Goal: Transaction & Acquisition: Obtain resource

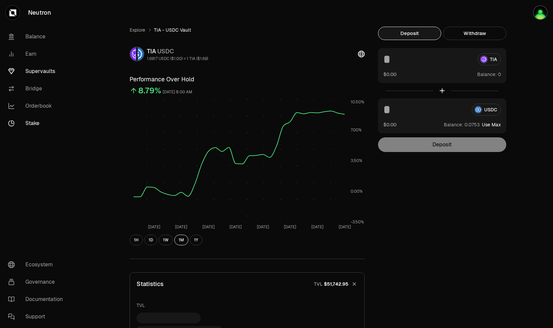
scroll to position [107, 0]
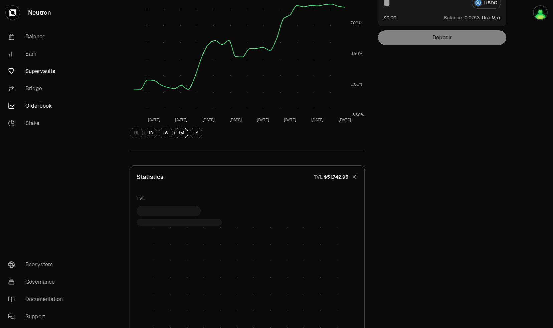
click at [36, 107] on link "Orderbook" at bounding box center [37, 105] width 69 height 17
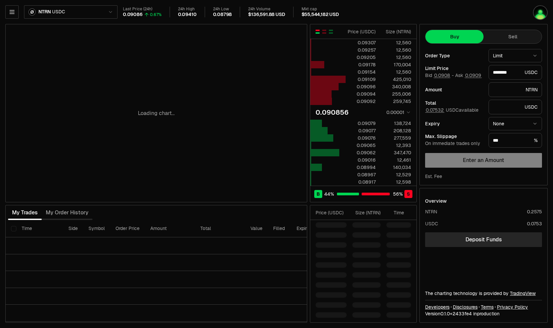
click at [308, 200] on div "Loading chart... Price ( USDC ) Size ( NTRN ) 0.09307 12,560 0.09257 12,560 0.0…" at bounding box center [210, 173] width 411 height 299
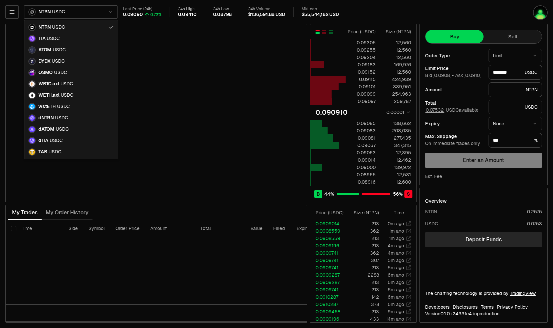
click at [93, 12] on html "Neutron Balance Earn Supervaults Bridge Orderbook Stake Ecosystem Governance Do…" at bounding box center [276, 164] width 553 height 328
type input "********"
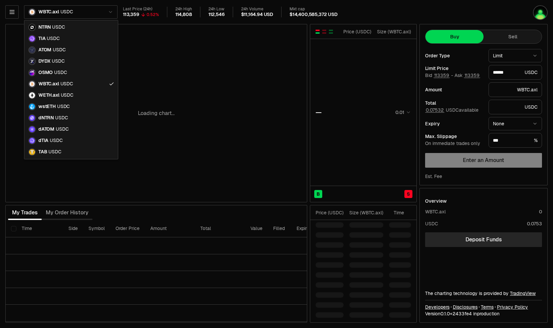
click at [68, 14] on html "Neutron Balance Earn Supervaults Bridge Orderbook Stake Ecosystem Governance Do…" at bounding box center [276, 164] width 553 height 328
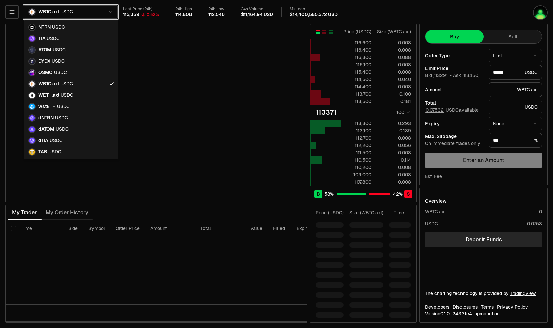
click at [367, 9] on html "Neutron Balance Earn Supervaults Bridge Orderbook Stake Ecosystem Governance Do…" at bounding box center [276, 164] width 553 height 328
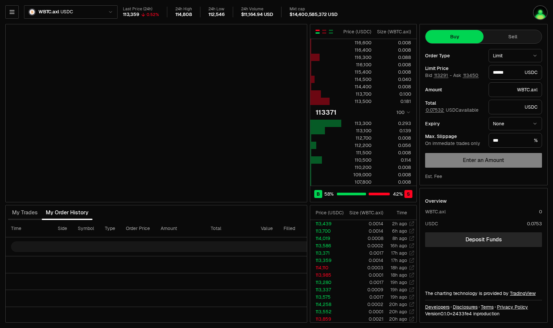
click at [135, 212] on div "My Trades My Order History" at bounding box center [156, 213] width 302 height 15
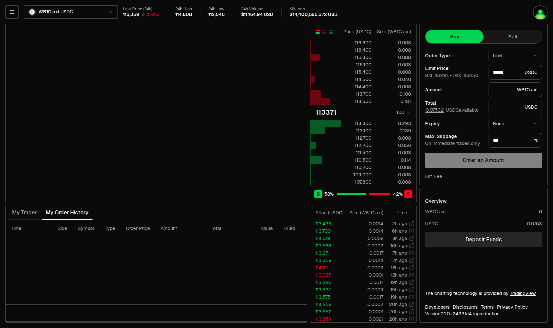
click at [135, 212] on div "My Trades My Order History" at bounding box center [156, 213] width 302 height 15
click at [120, 213] on div "My Trades My Order History" at bounding box center [156, 213] width 302 height 15
type input "******"
click at [89, 13] on html "Neutron Balance Earn Supervaults Bridge Orderbook Stake Ecosystem Governance Do…" at bounding box center [276, 164] width 553 height 328
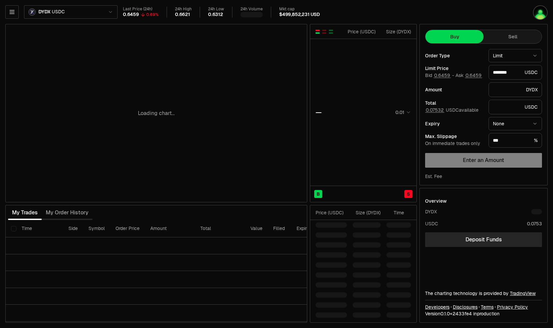
click at [232, 62] on div "Loading chart..." at bounding box center [156, 113] width 301 height 178
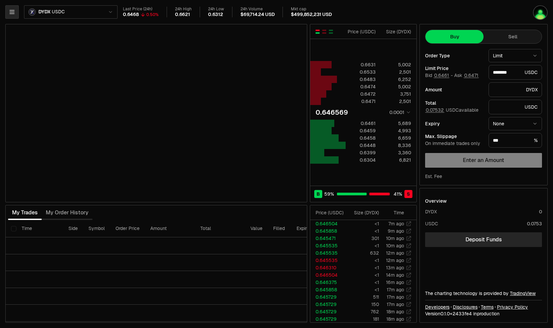
click at [11, 12] on icon "button" at bounding box center [12, 11] width 4 height 3
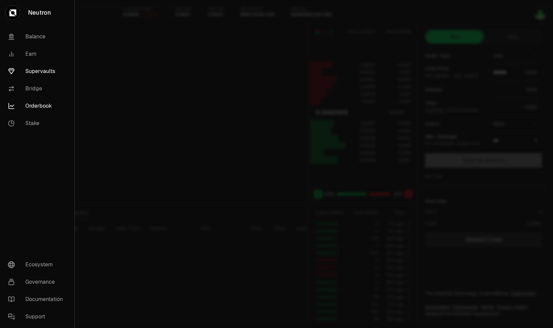
type input "********"
click at [36, 73] on link "Supervaults" at bounding box center [37, 71] width 69 height 17
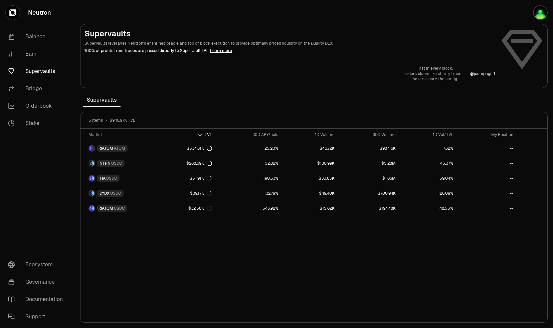
click at [249, 95] on section "Supervaults Supervaults leverages Neutron's enshrined oracle and top of block e…" at bounding box center [314, 164] width 478 height 328
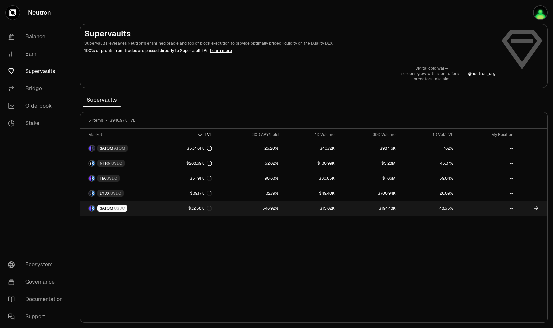
click at [114, 206] on span "USDC" at bounding box center [119, 208] width 11 height 5
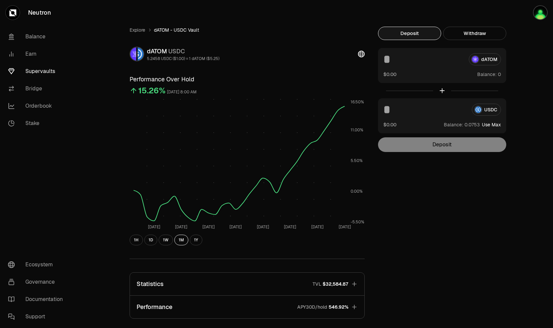
click at [386, 205] on div "Explore dATOM - USDC Vault dATOM USDC 5.2458 USDC ($1.00) = 1 dATOM ($5.25) Per…" at bounding box center [314, 218] width 385 height 383
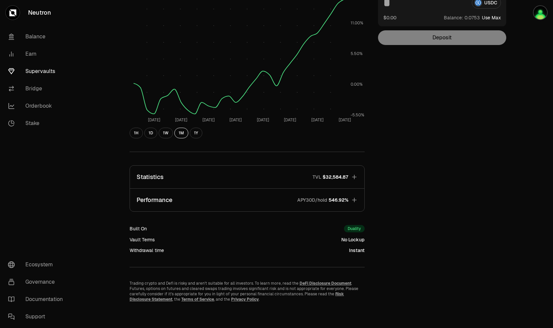
scroll to position [7, 0]
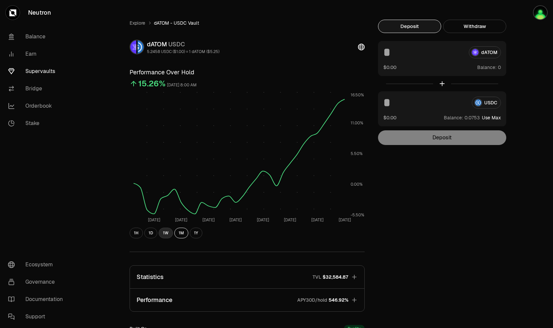
click at [166, 234] on button "1W" at bounding box center [166, 233] width 14 height 11
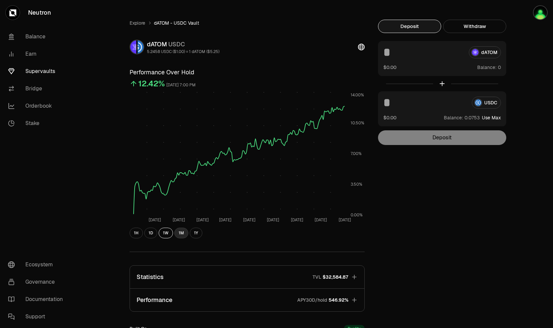
click at [181, 234] on button "1M" at bounding box center [181, 233] width 14 height 11
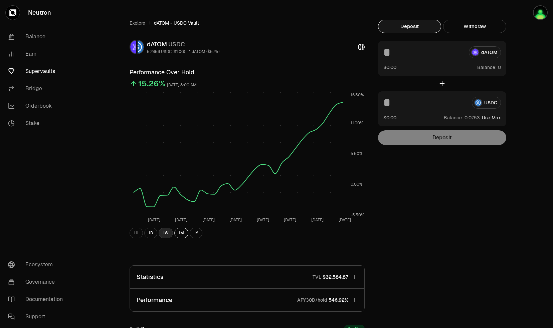
click at [167, 234] on button "1W" at bounding box center [166, 233] width 14 height 11
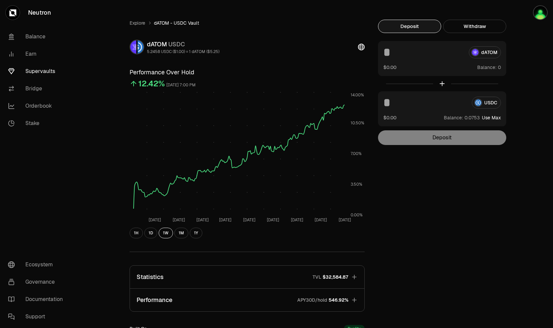
click at [388, 224] on div "Explore dATOM - USDC Vault dATOM USDC 5.2458 USDC ($1.00) = 1 dATOM ($5.25) Per…" at bounding box center [314, 211] width 385 height 383
click at [34, 107] on link "Orderbook" at bounding box center [37, 105] width 69 height 17
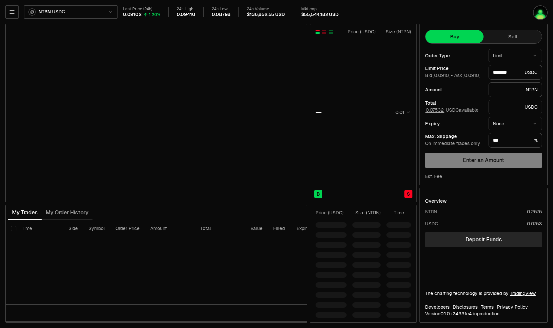
type input "********"
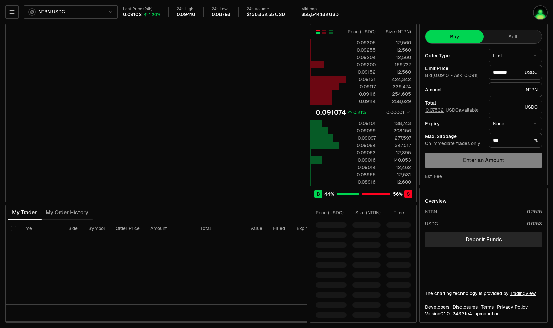
click at [57, 11] on html "Neutron Balance Earn Supervaults Bridge Orderbook Stake Ecosystem Governance Do…" at bounding box center [276, 164] width 553 height 328
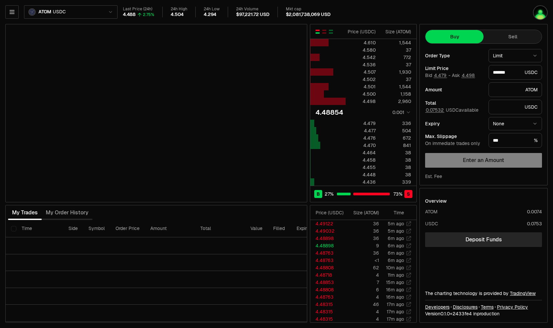
click at [250, 14] on div "$97,221.72 USD" at bounding box center [252, 15] width 33 height 6
click at [225, 206] on div "My Trades My Order History" at bounding box center [156, 213] width 302 height 15
click at [11, 10] on icon "button" at bounding box center [12, 11] width 4 height 3
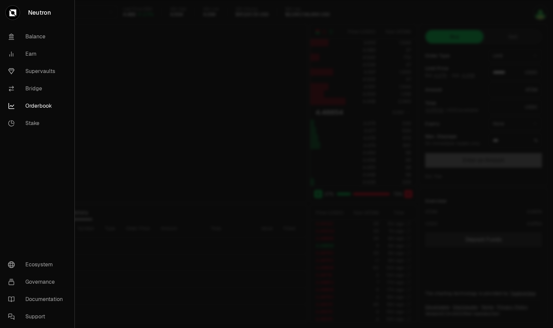
click at [292, 8] on div at bounding box center [276, 164] width 553 height 328
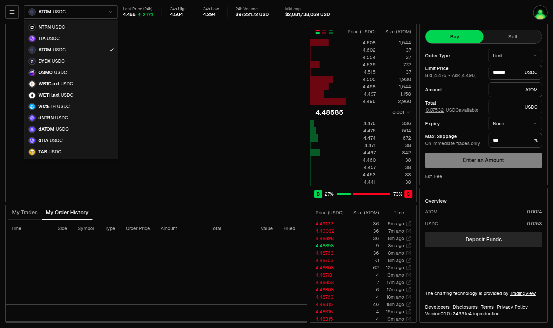
click at [90, 8] on html "Neutron Balance Earn Supervaults Bridge Orderbook Stake Ecosystem Governance Do…" at bounding box center [276, 164] width 553 height 328
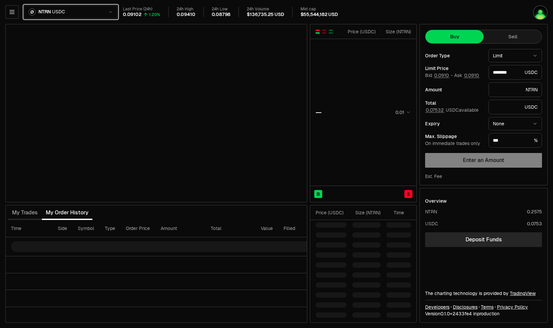
type input "********"
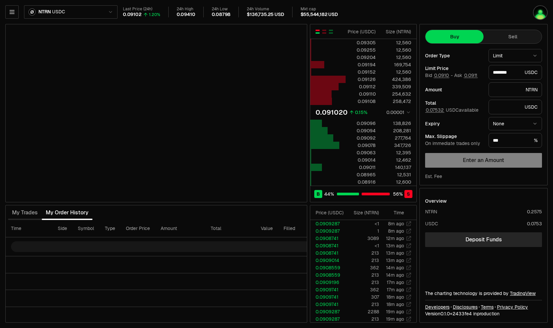
click at [86, 11] on html "Neutron Balance Earn Supervaults Bridge Orderbook Stake Ecosystem Governance Do…" at bounding box center [276, 164] width 553 height 328
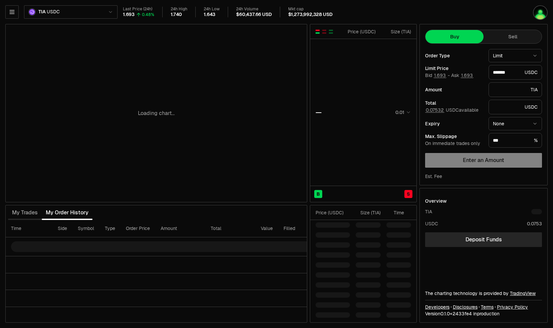
click at [348, 13] on div "Last Price (24h) 1.693 0.48% 24h High 1.740 24h Low 1.643 24h Volume $60,437.66…" at bounding box center [303, 12] width 361 height 11
type input "*******"
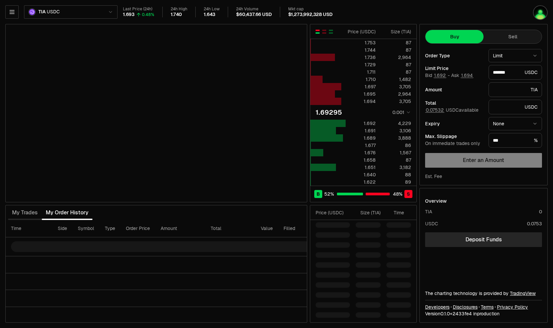
click at [241, 16] on div "$60,437.66 USD" at bounding box center [253, 15] width 35 height 6
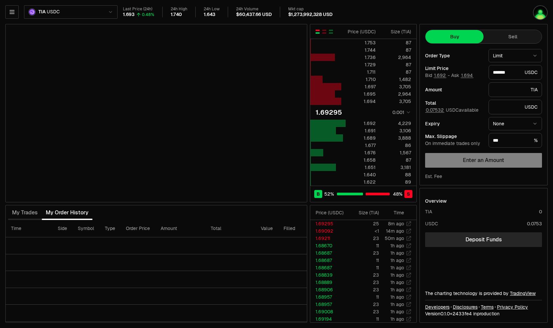
click at [355, 12] on div "Last Price (24h) 1.693 0.48% 24h High 1.740 24h Low 1.643 24h Volume $60,437.66…" at bounding box center [303, 12] width 361 height 11
click at [13, 13] on icon "button" at bounding box center [12, 12] width 7 height 7
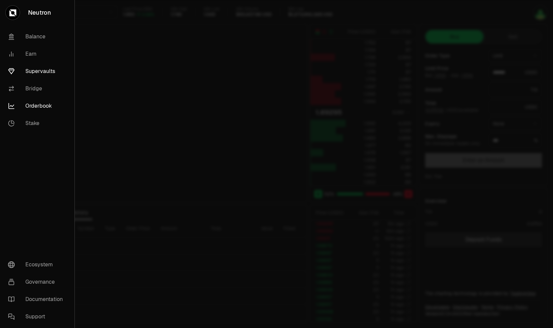
click at [39, 72] on link "Supervaults" at bounding box center [37, 71] width 69 height 17
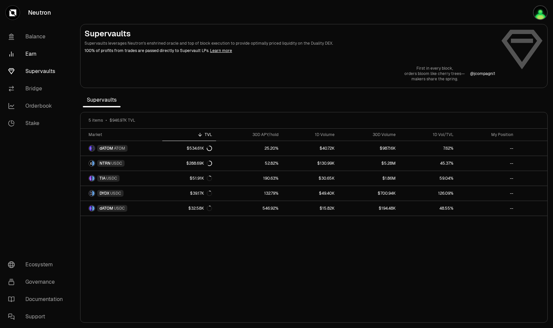
click at [33, 54] on link "Earn" at bounding box center [37, 53] width 69 height 17
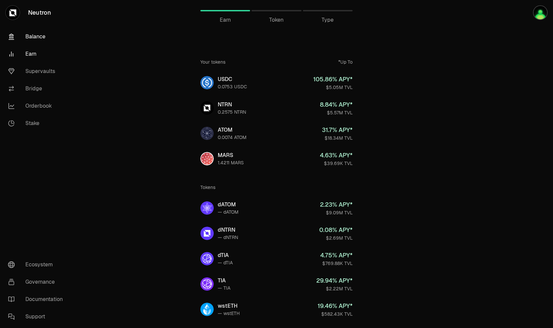
click at [37, 39] on link "Balance" at bounding box center [37, 36] width 69 height 17
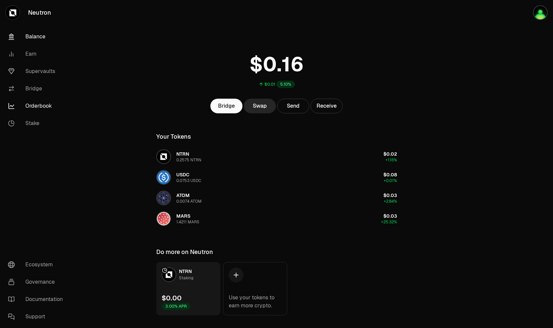
click at [36, 107] on link "Orderbook" at bounding box center [37, 105] width 69 height 17
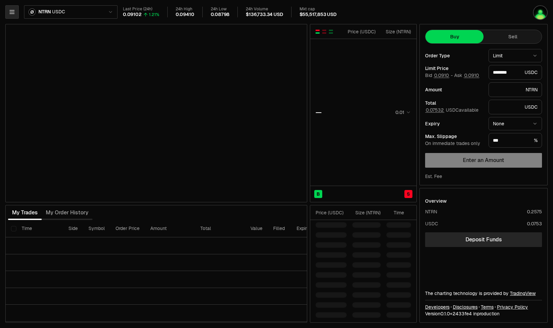
click at [13, 11] on icon "button" at bounding box center [12, 12] width 7 height 7
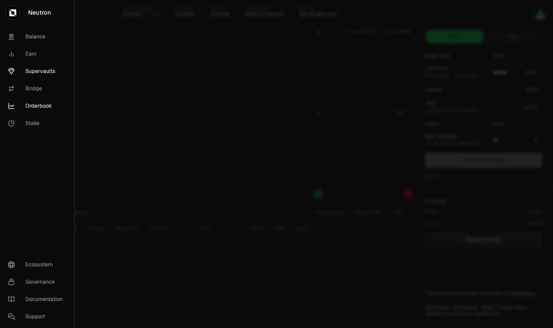
click at [35, 71] on link "Supervaults" at bounding box center [37, 71] width 69 height 17
type input "********"
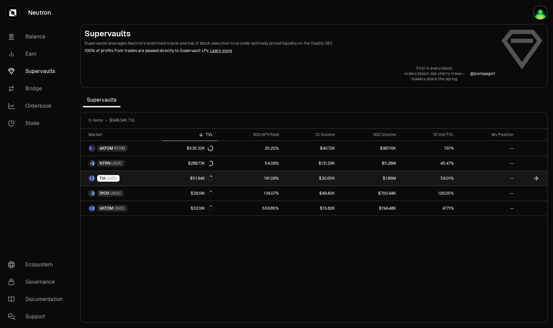
click at [113, 176] on span "USDC" at bounding box center [111, 178] width 11 height 5
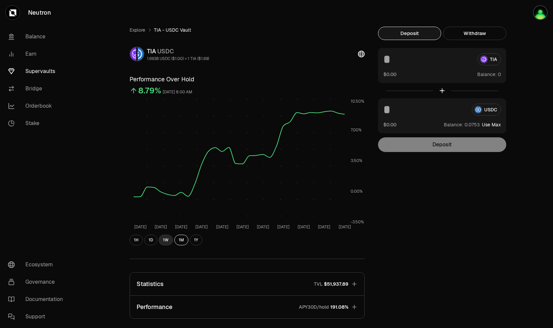
click at [164, 241] on button "1W" at bounding box center [166, 240] width 14 height 11
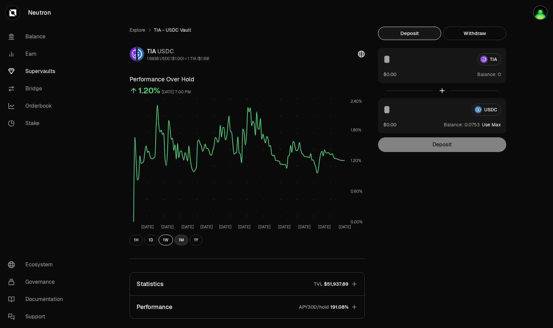
click at [182, 242] on button "1M" at bounding box center [181, 240] width 14 height 11
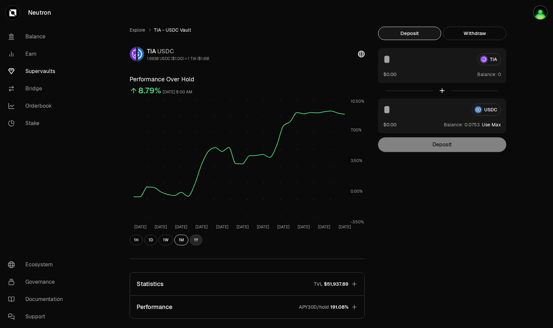
click at [191, 240] on button "1Y" at bounding box center [196, 240] width 13 height 11
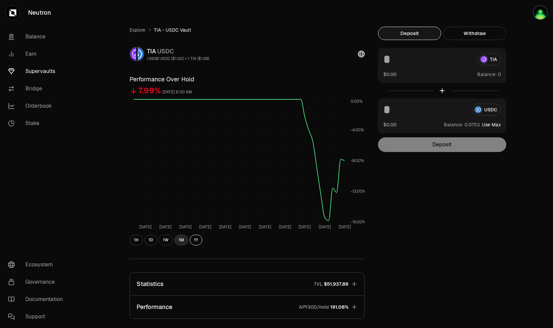
click at [182, 244] on button "1M" at bounding box center [181, 240] width 14 height 11
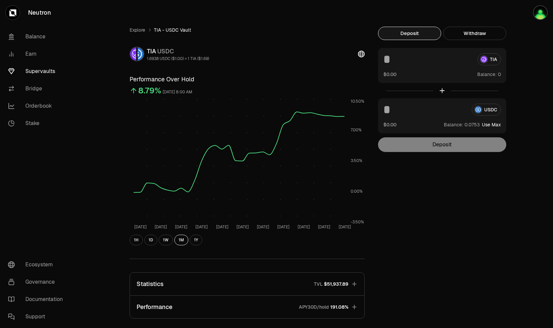
click at [392, 242] on div "Explore TIA - USDC Vault TIA USDC 1.6938 USDC ($1.00) = 1 TIA ($1.69) Performan…" at bounding box center [314, 218] width 385 height 383
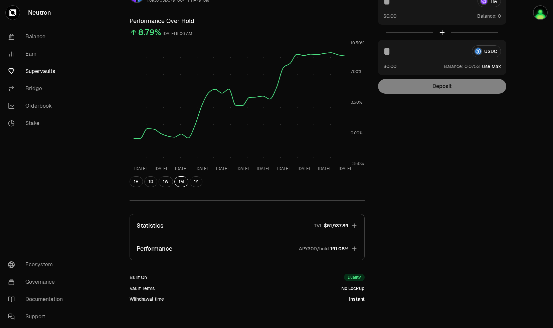
scroll to position [100, 0]
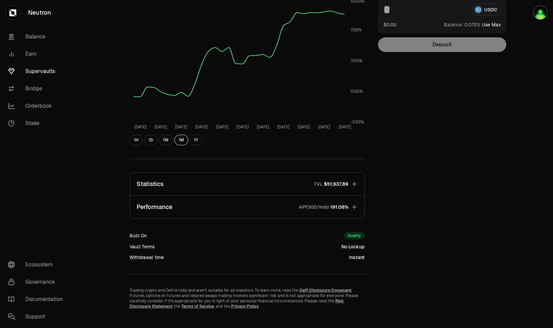
click at [355, 184] on icon "button" at bounding box center [354, 184] width 4 height 4
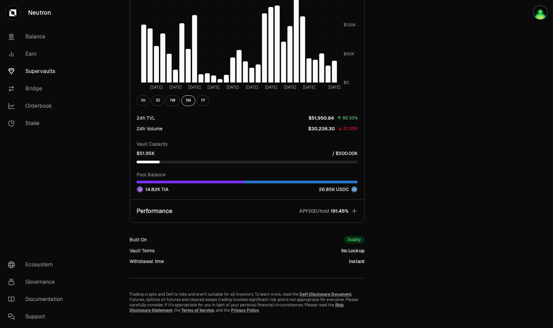
scroll to position [558, 0]
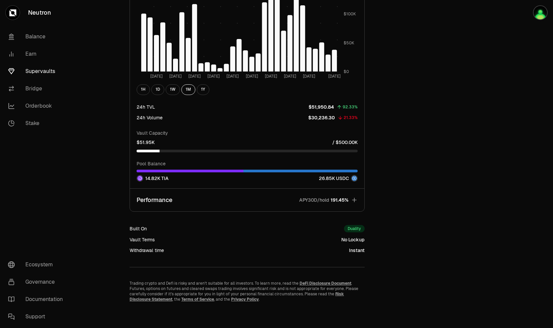
click at [355, 202] on icon "button" at bounding box center [354, 200] width 7 height 7
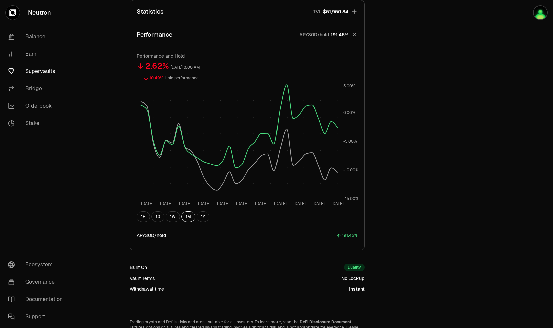
scroll to position [236, 0]
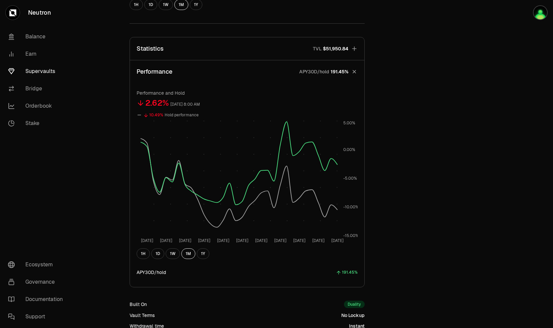
click at [355, 49] on icon "button" at bounding box center [354, 48] width 7 height 7
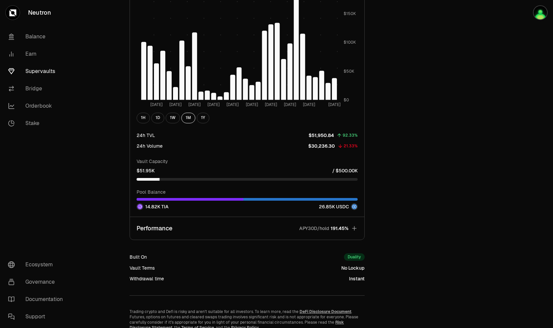
scroll to position [558, 0]
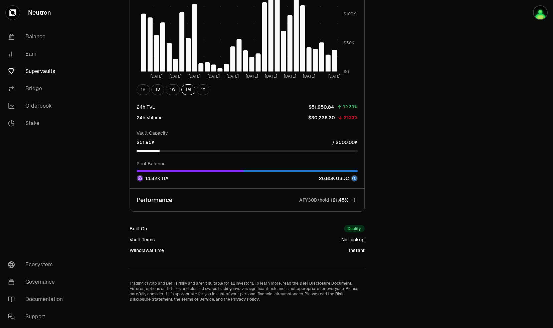
click at [357, 200] on icon "button" at bounding box center [354, 200] width 7 height 7
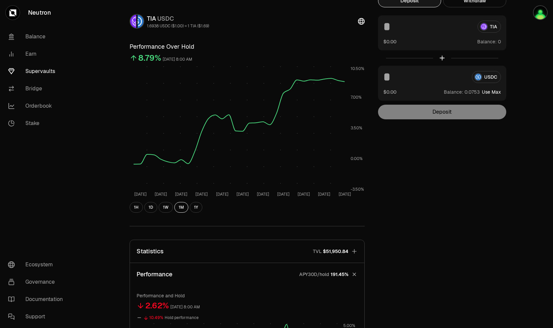
scroll to position [0, 0]
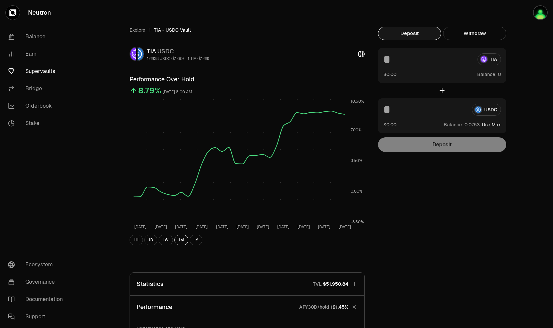
click at [51, 68] on link "Supervaults" at bounding box center [37, 71] width 69 height 17
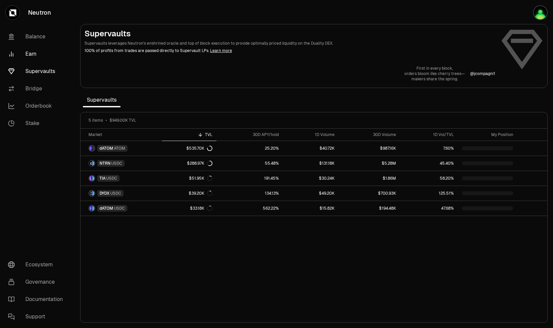
click at [31, 54] on link "Earn" at bounding box center [37, 53] width 69 height 17
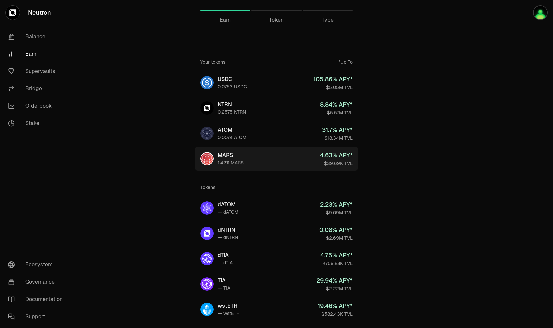
click at [226, 155] on div "MARS" at bounding box center [231, 156] width 26 height 8
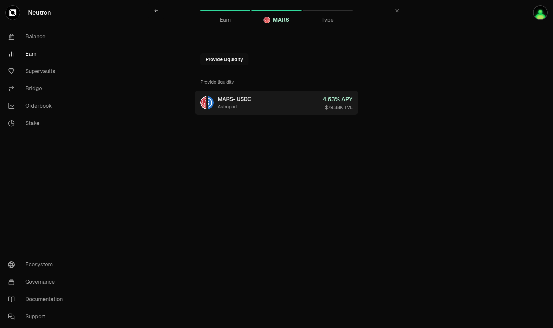
click at [217, 104] on link "MARS - USDC Astroport 4.63 % APY $79.38K TVL" at bounding box center [276, 103] width 163 height 24
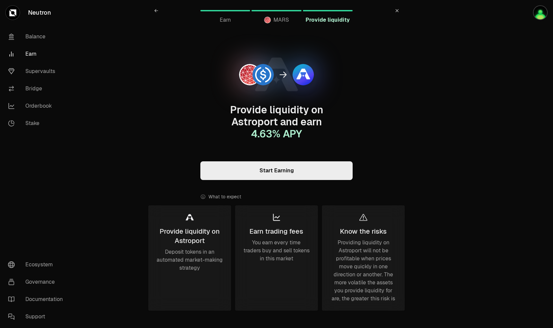
click at [163, 123] on div "Provide liquidity on Astroport and earn 4.63 % APY Start Earning What to expect…" at bounding box center [276, 224] width 257 height 394
click at [29, 52] on link "Earn" at bounding box center [37, 53] width 69 height 17
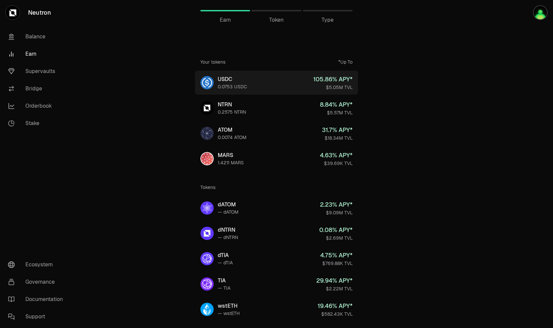
click at [230, 85] on div "0.0753 USDC" at bounding box center [232, 86] width 29 height 7
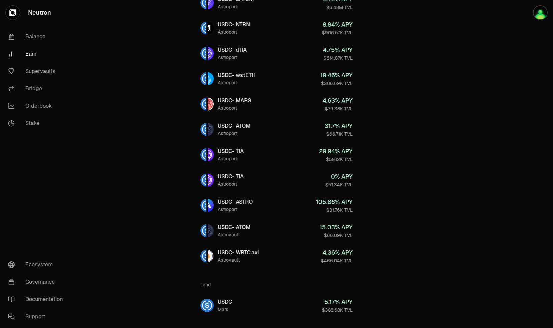
scroll to position [116, 0]
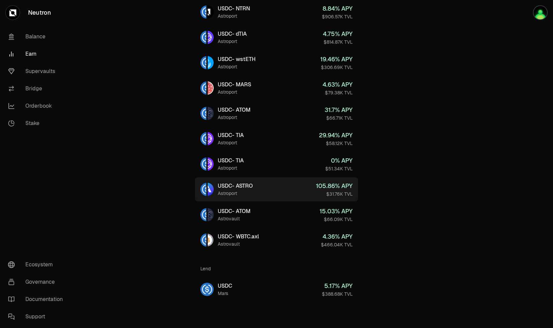
click at [233, 184] on div "USDC - ASTRO" at bounding box center [235, 186] width 35 height 8
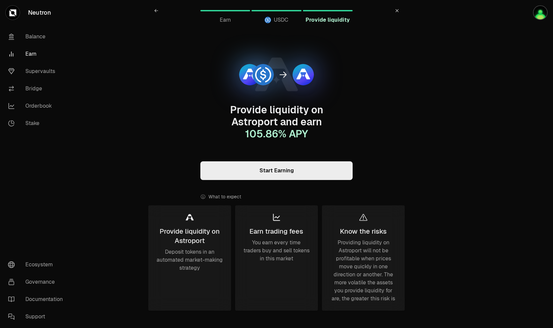
click at [381, 104] on div "Provide liquidity on Astroport and earn 105.86 % APY Start Earning What to expe…" at bounding box center [276, 224] width 257 height 394
click at [36, 36] on link "Balance" at bounding box center [37, 36] width 69 height 17
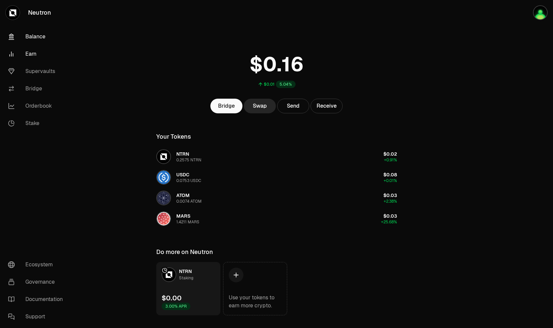
click at [33, 55] on link "Earn" at bounding box center [37, 53] width 69 height 17
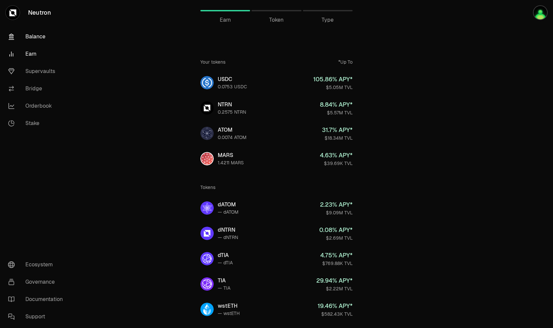
click at [36, 39] on link "Balance" at bounding box center [37, 36] width 69 height 17
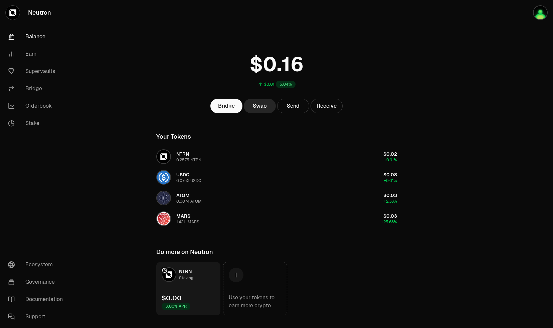
click at [36, 39] on link "Balance" at bounding box center [37, 36] width 69 height 17
click at [34, 54] on link "Earn" at bounding box center [37, 53] width 69 height 17
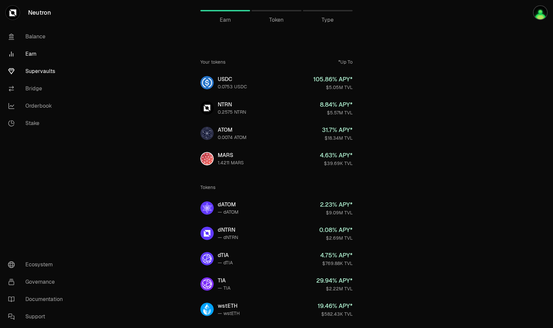
click at [45, 75] on link "Supervaults" at bounding box center [37, 71] width 69 height 17
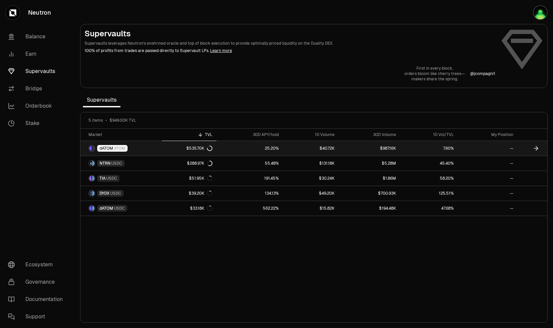
click at [112, 147] on span "dATOM" at bounding box center [106, 148] width 14 height 5
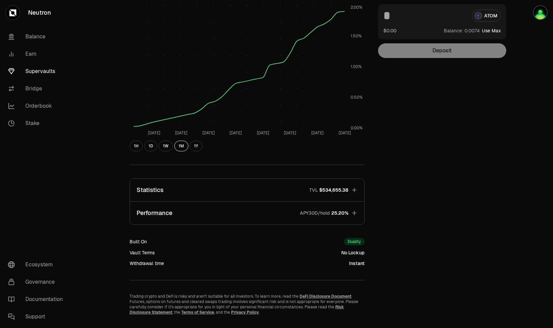
scroll to position [107, 0]
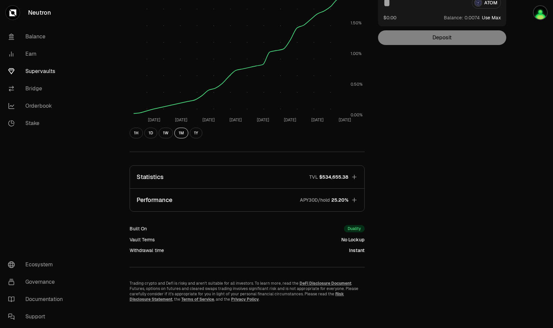
click at [355, 178] on icon "button" at bounding box center [354, 177] width 7 height 7
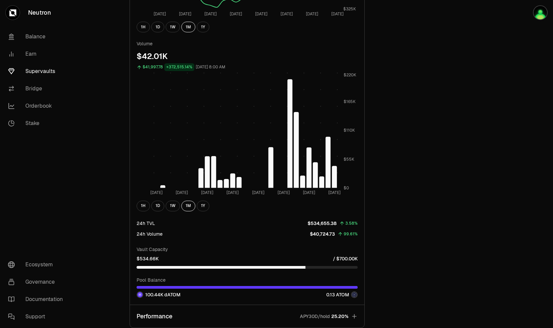
scroll to position [408, 0]
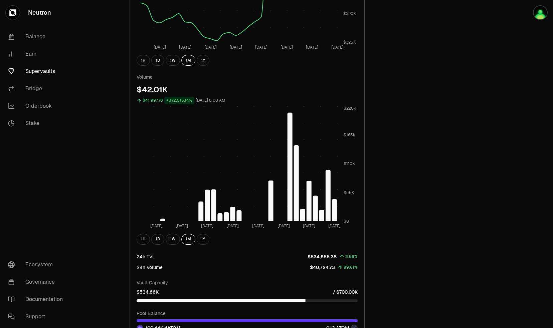
click at [34, 70] on link "Supervaults" at bounding box center [37, 71] width 69 height 17
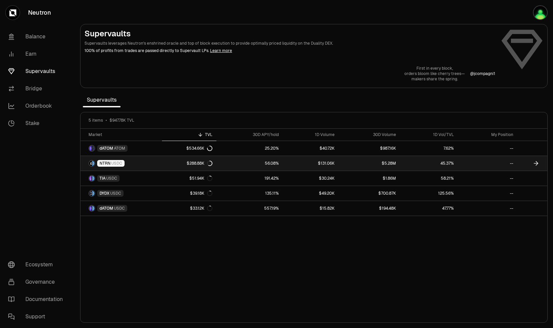
click at [109, 162] on span "NTRN" at bounding box center [104, 163] width 11 height 5
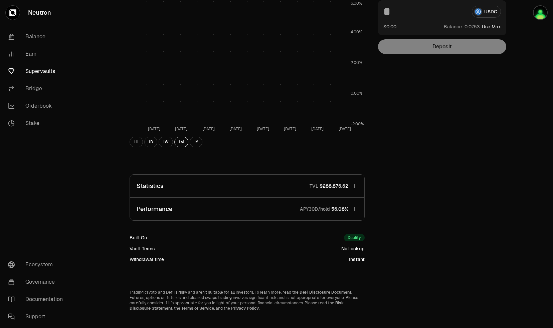
scroll to position [100, 0]
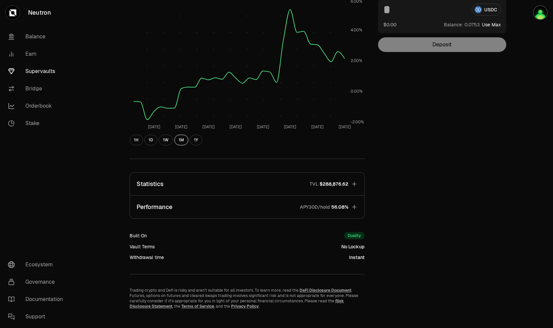
click at [353, 187] on icon "button" at bounding box center [354, 184] width 7 height 7
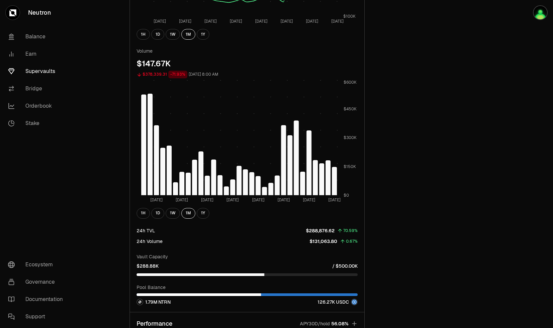
scroll to position [434, 0]
click at [418, 201] on div "Explore NTRN - USDC Vault NTRN USDC 0.091 USDC ($1.00) = 1 NTRN ($0.09) Perform…" at bounding box center [314, 9] width 385 height 833
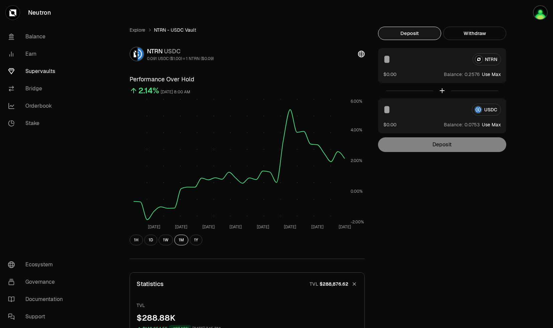
scroll to position [0, 0]
click at [41, 68] on link "Supervaults" at bounding box center [37, 71] width 69 height 17
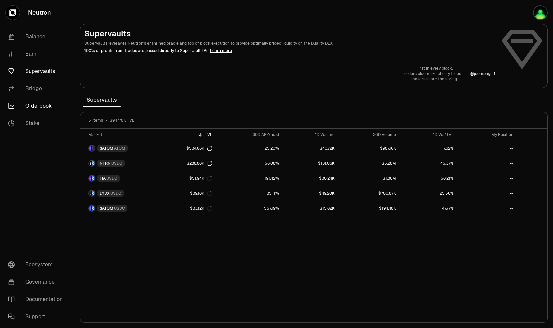
click at [37, 105] on link "Orderbook" at bounding box center [37, 105] width 69 height 17
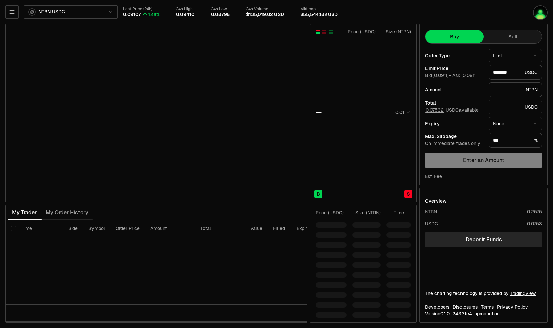
click at [371, 10] on div "Last Price (24h) 0.09107 1.48% 24h High 0.09410 24h Low 0.08798 24h Volume $135…" at bounding box center [303, 12] width 361 height 11
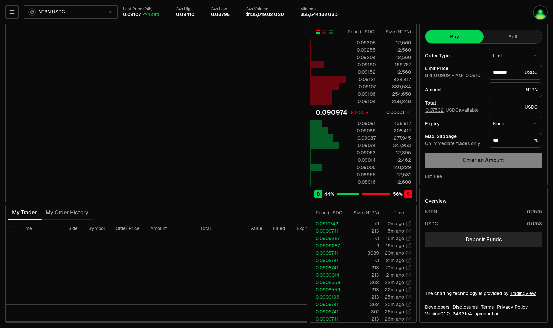
type input "********"
click at [9, 13] on icon "button" at bounding box center [12, 12] width 7 height 7
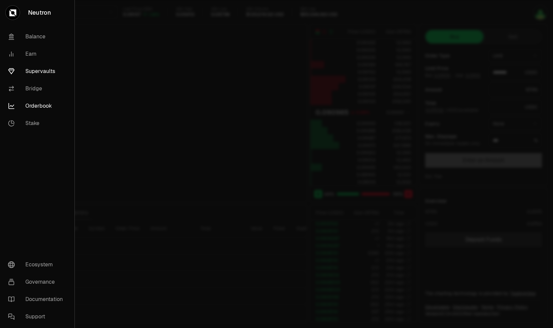
click at [38, 73] on link "Supervaults" at bounding box center [37, 71] width 69 height 17
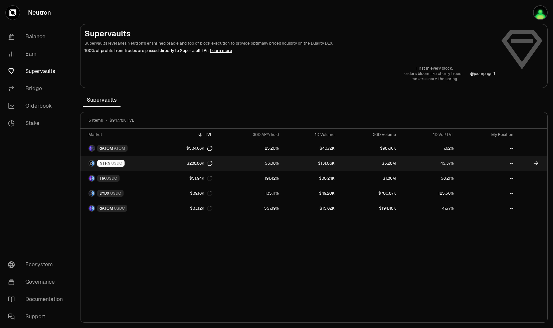
click at [109, 162] on span "NTRN" at bounding box center [104, 163] width 11 height 5
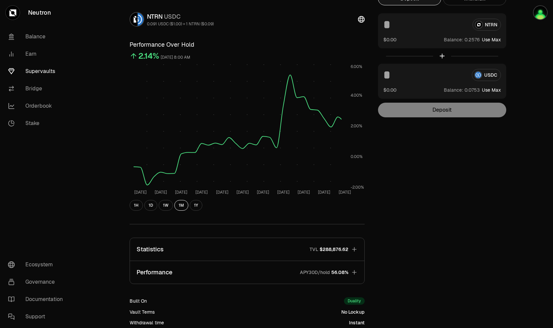
scroll to position [100, 0]
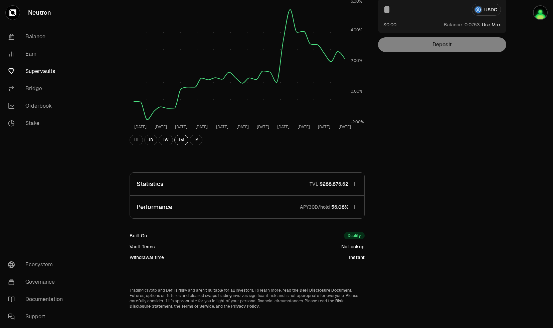
click at [354, 210] on button "Performance APY30D/hold 56.08%" at bounding box center [247, 207] width 234 height 23
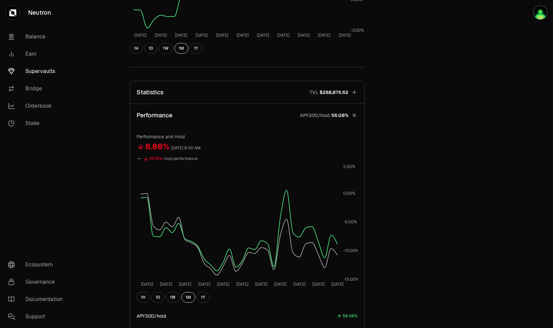
scroll to position [134, 0]
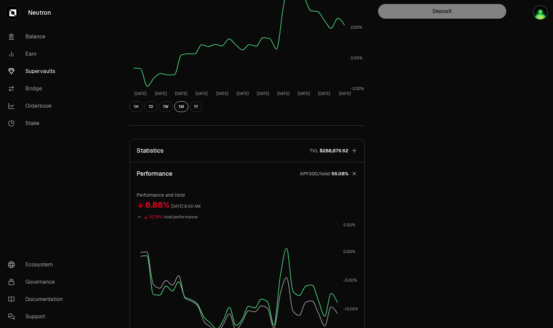
click at [356, 175] on icon "button" at bounding box center [354, 174] width 6 height 6
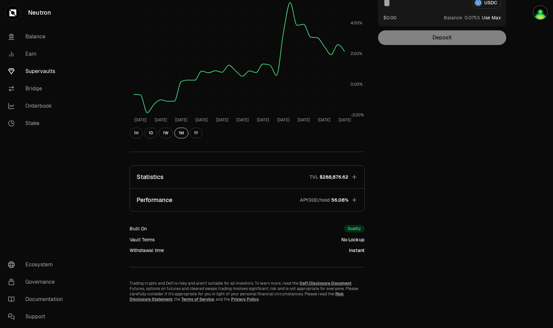
click at [355, 177] on icon "button" at bounding box center [354, 177] width 4 height 4
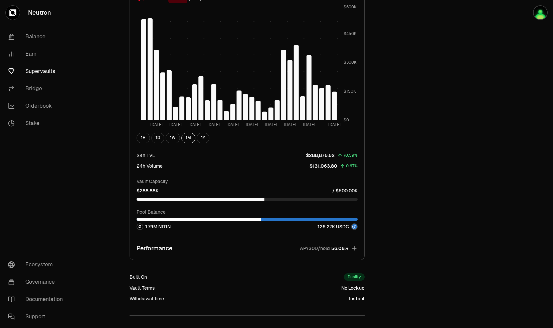
scroll to position [541, 0]
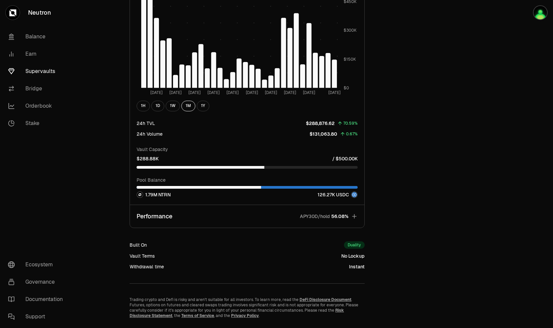
click at [357, 216] on icon "button" at bounding box center [354, 216] width 7 height 7
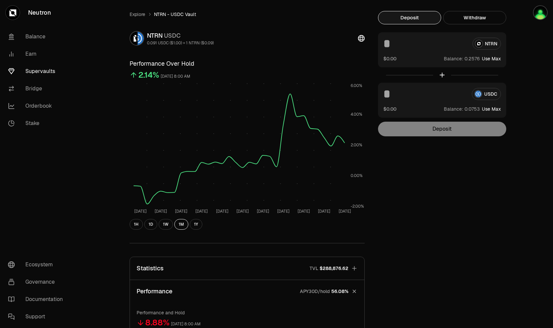
scroll to position [0, 0]
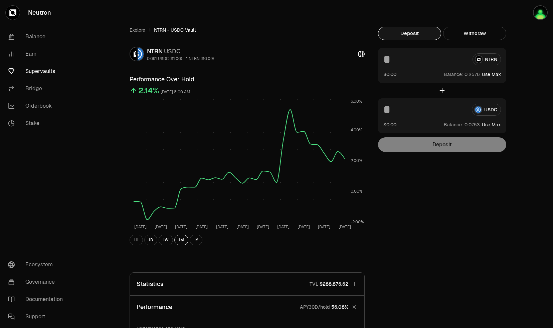
click at [409, 61] on input at bounding box center [425, 59] width 84 height 12
type input "****"
click at [419, 112] on input at bounding box center [424, 110] width 83 height 12
click at [499, 127] on button "Use Max" at bounding box center [491, 125] width 19 height 7
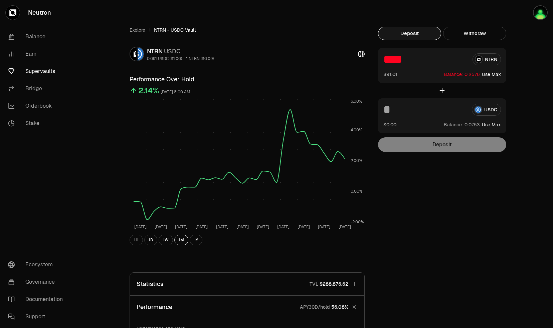
type input "********"
click at [446, 147] on div "Deposit" at bounding box center [442, 145] width 128 height 15
click at [495, 73] on button "Use Max" at bounding box center [491, 74] width 19 height 7
type input "********"
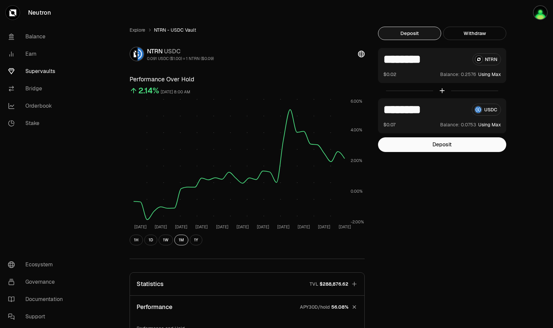
click at [442, 112] on input "********" at bounding box center [424, 110] width 83 height 12
click at [35, 53] on link "Earn" at bounding box center [37, 53] width 69 height 17
